Goal: Information Seeking & Learning: Learn about a topic

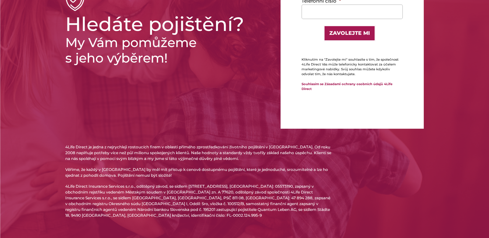
scroll to position [132, 0]
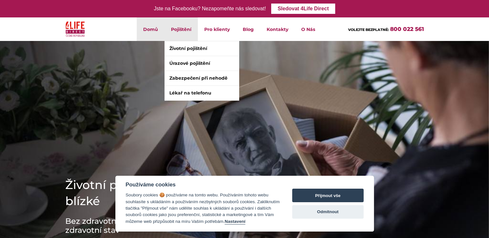
click at [182, 32] on li "Pojištění Životní pojištění Úrazové pojištění Zabezpečení při nehodě Lékař na t…" at bounding box center [180, 29] width 33 height 24
click at [183, 48] on link "Životní pojištění" at bounding box center [201, 48] width 74 height 15
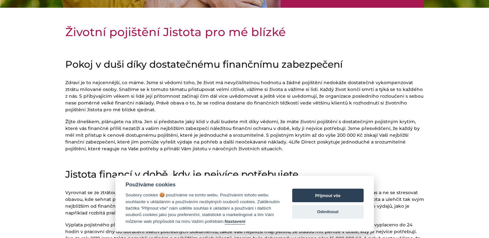
scroll to position [194, 0]
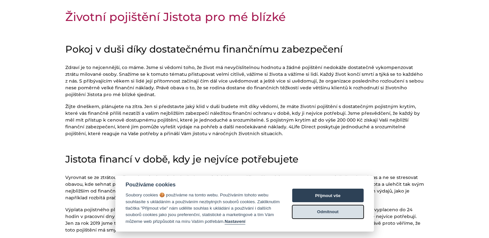
click at [330, 214] on button "Odmítnout" at bounding box center [327, 212] width 71 height 14
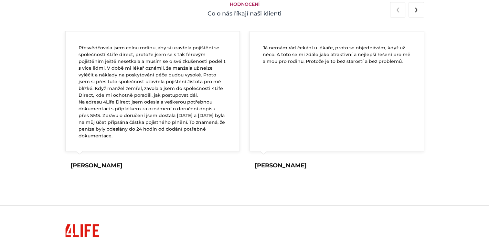
scroll to position [1187, 0]
